Goal: Find specific page/section: Find specific page/section

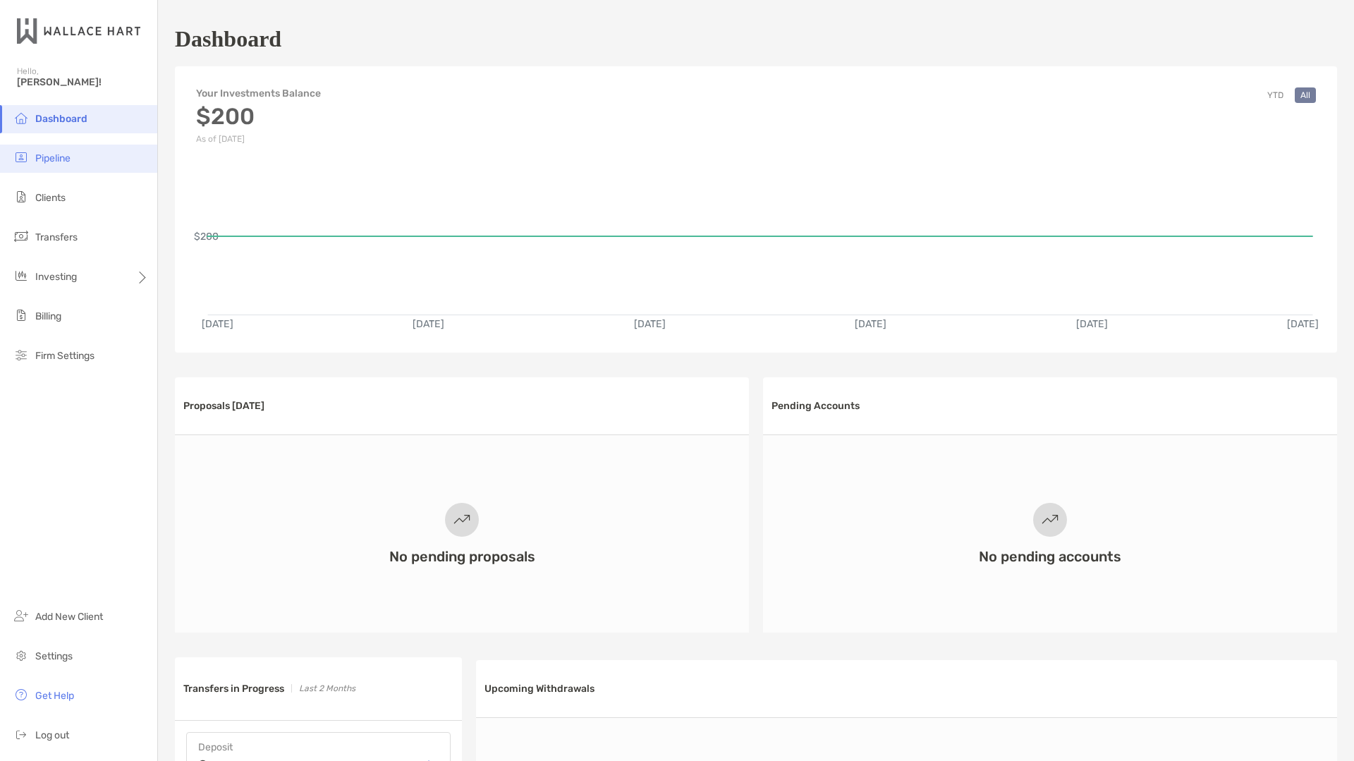
click at [47, 154] on span "Pipeline" at bounding box center [52, 158] width 35 height 12
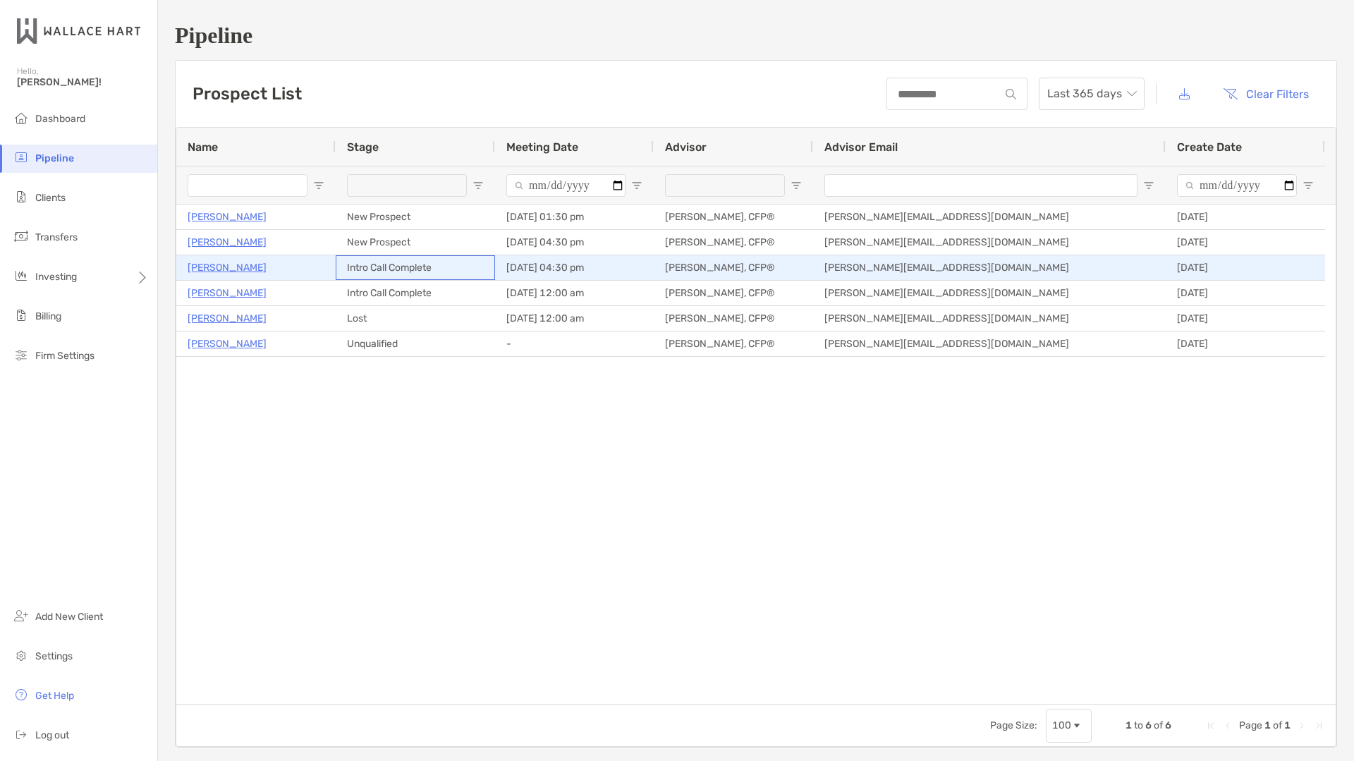
click at [338, 271] on div "Intro Call Complete" at bounding box center [415, 267] width 159 height 25
click at [243, 266] on p "[PERSON_NAME]" at bounding box center [227, 268] width 79 height 18
